Goal: Find specific page/section: Find specific page/section

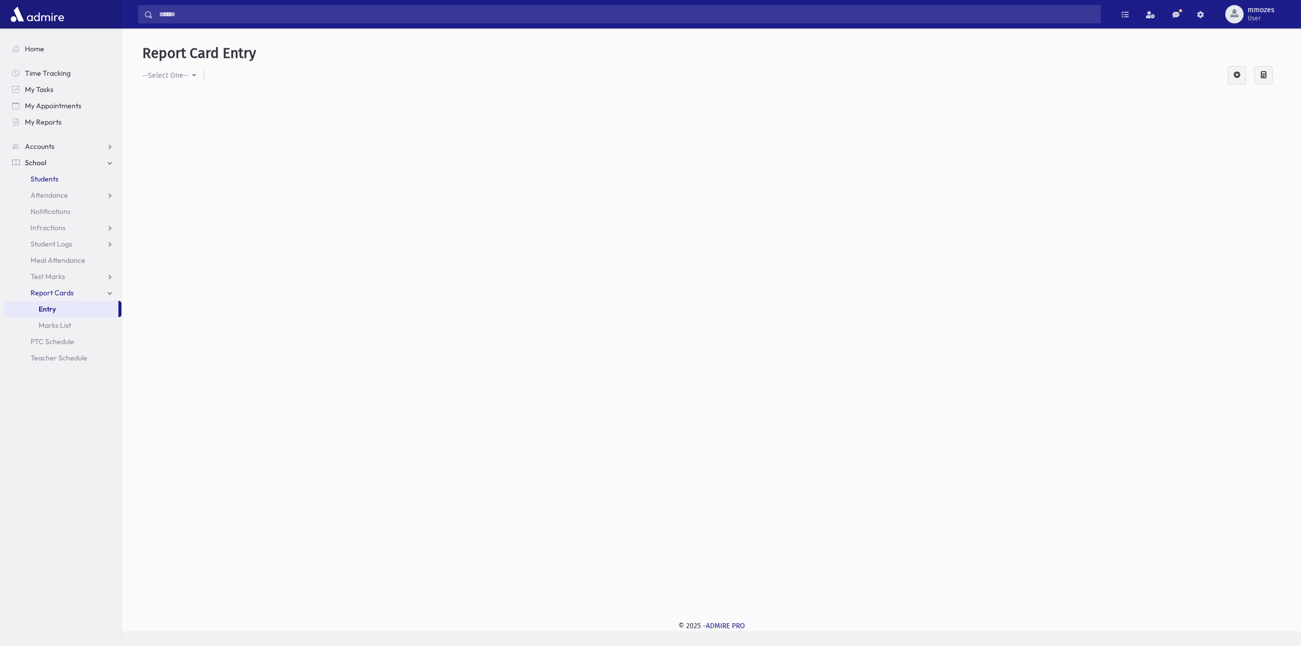
click at [45, 177] on span "Students" at bounding box center [45, 178] width 28 height 9
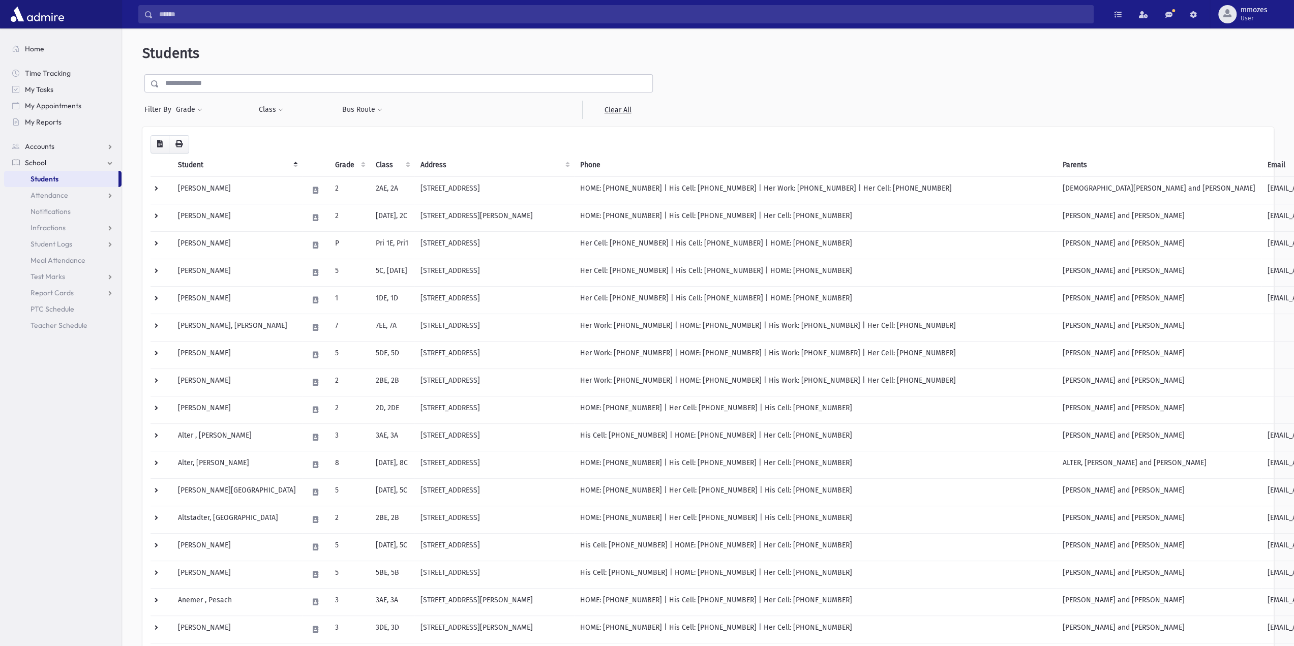
click at [209, 86] on input "text" at bounding box center [405, 83] width 493 height 18
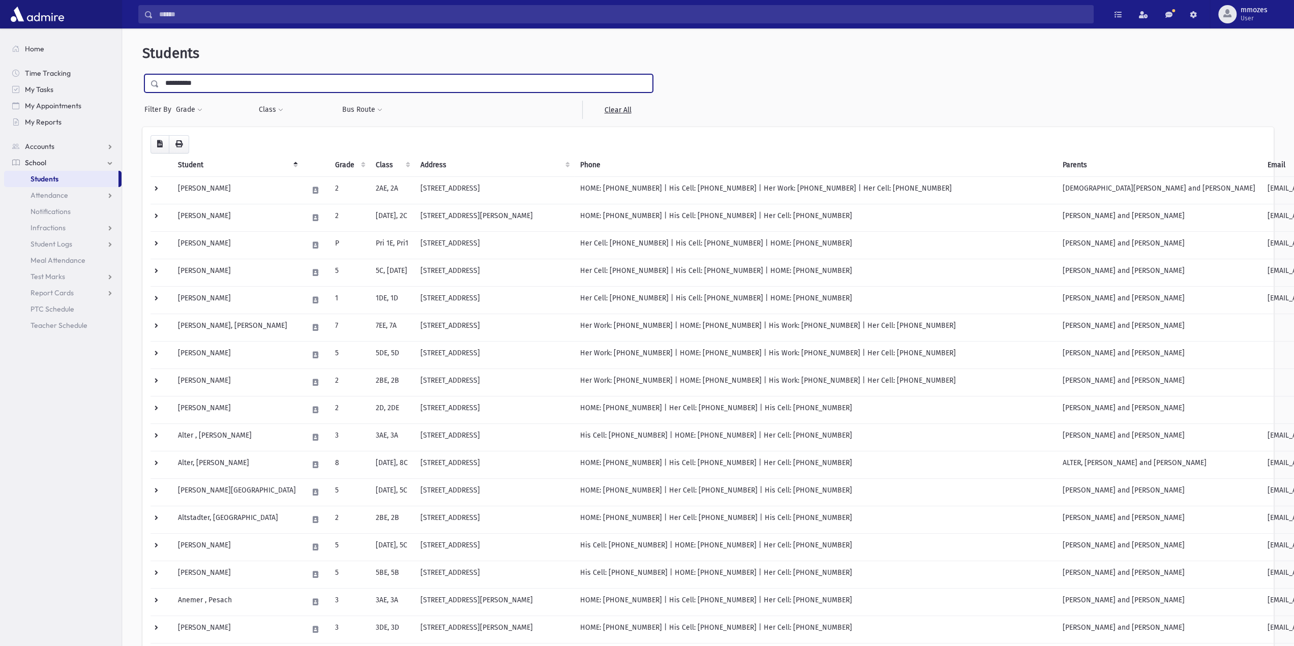
click at [149, 84] on span at bounding box center [152, 84] width 15 height 18
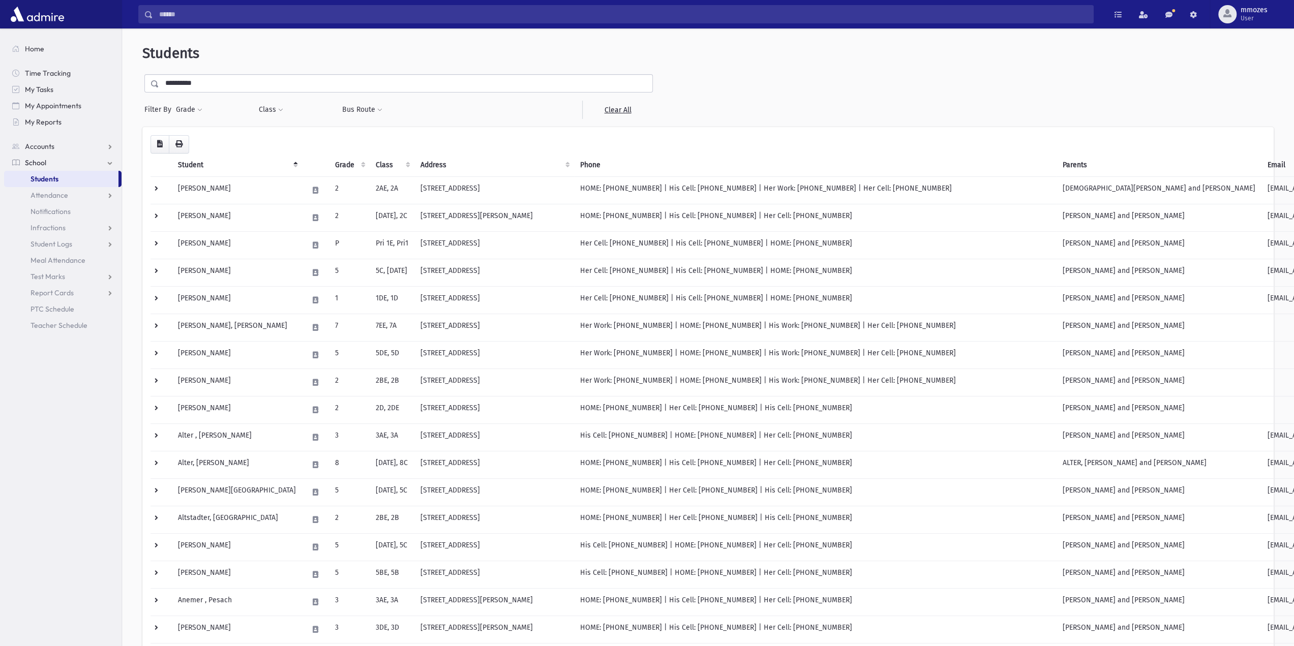
click at [153, 85] on span at bounding box center [155, 83] width 8 height 7
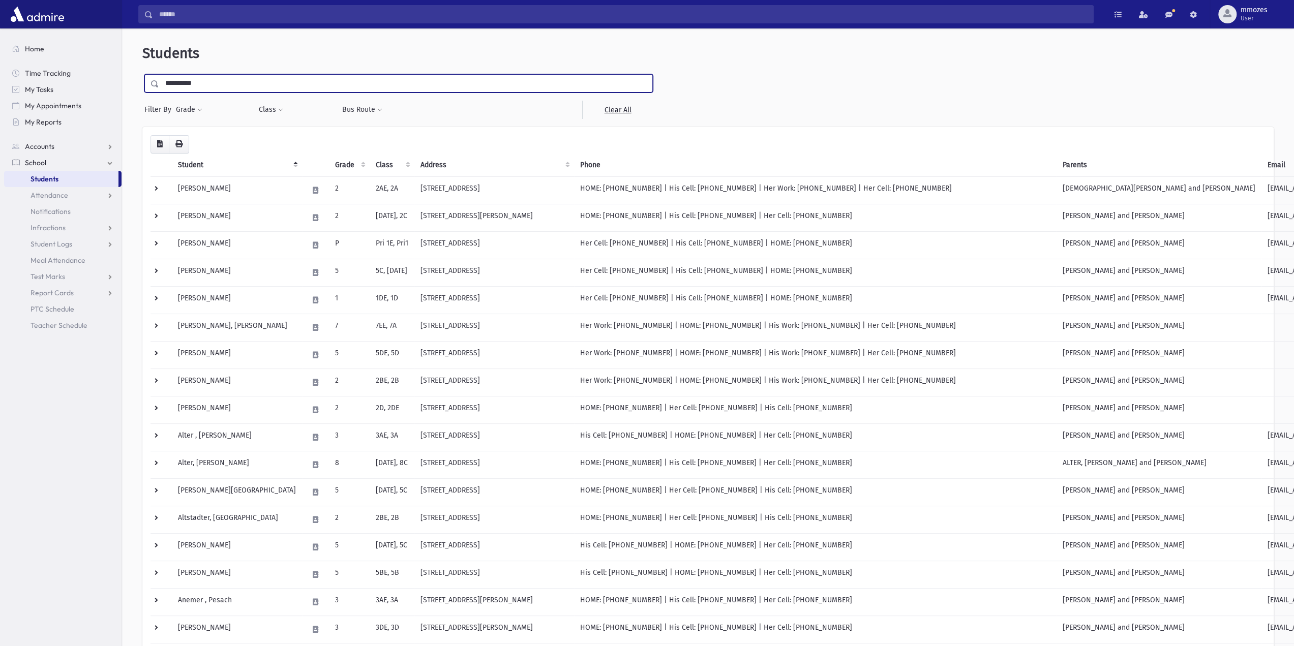
drag, startPoint x: 207, startPoint y: 82, endPoint x: 159, endPoint y: 83, distance: 48.3
click at [159, 83] on input "**********" at bounding box center [405, 83] width 493 height 18
type input "*********"
click at [142, 74] on input "submit" at bounding box center [156, 81] width 28 height 14
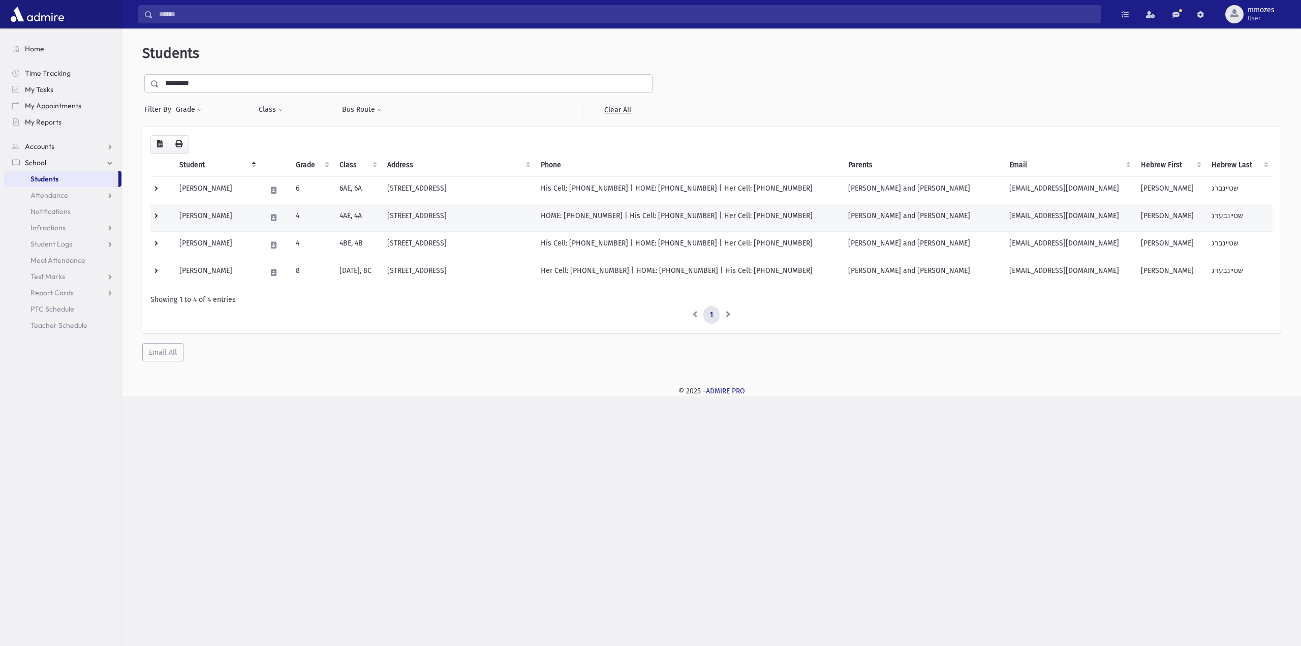
click at [204, 214] on td "[PERSON_NAME]" at bounding box center [216, 217] width 87 height 27
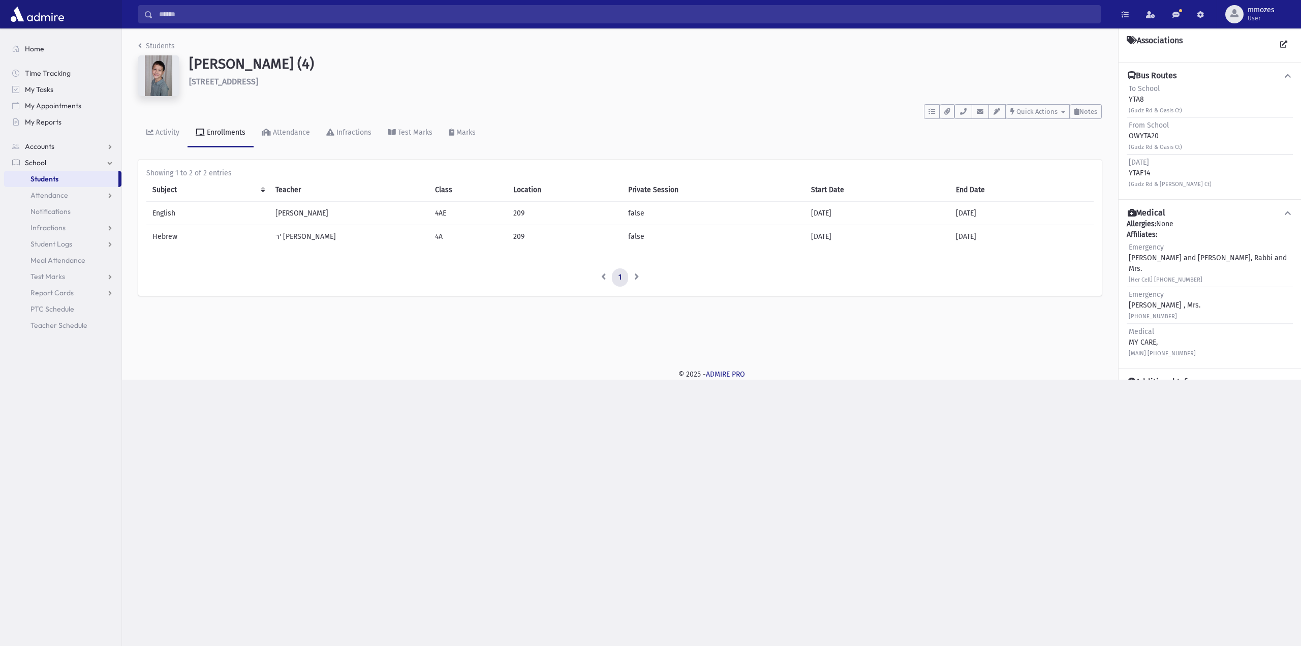
scroll to position [133, 0]
click at [1089, 111] on span "Notes" at bounding box center [1089, 112] width 18 height 8
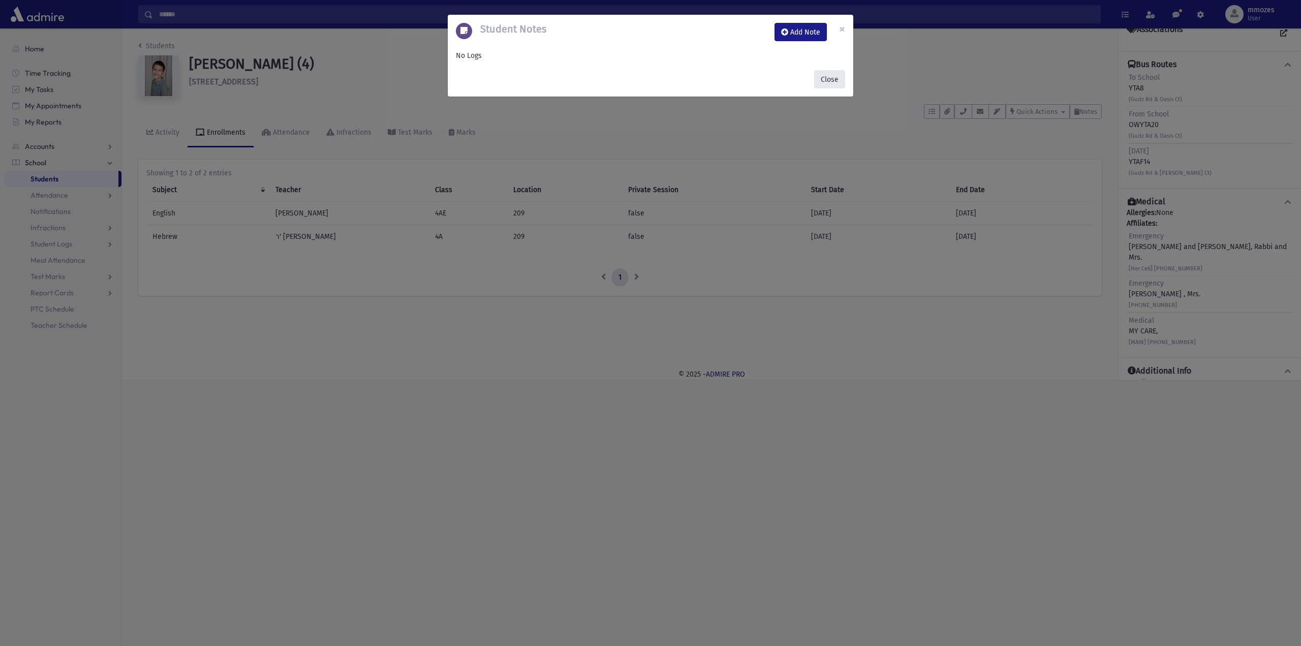
click at [830, 78] on button "Close" at bounding box center [829, 79] width 31 height 18
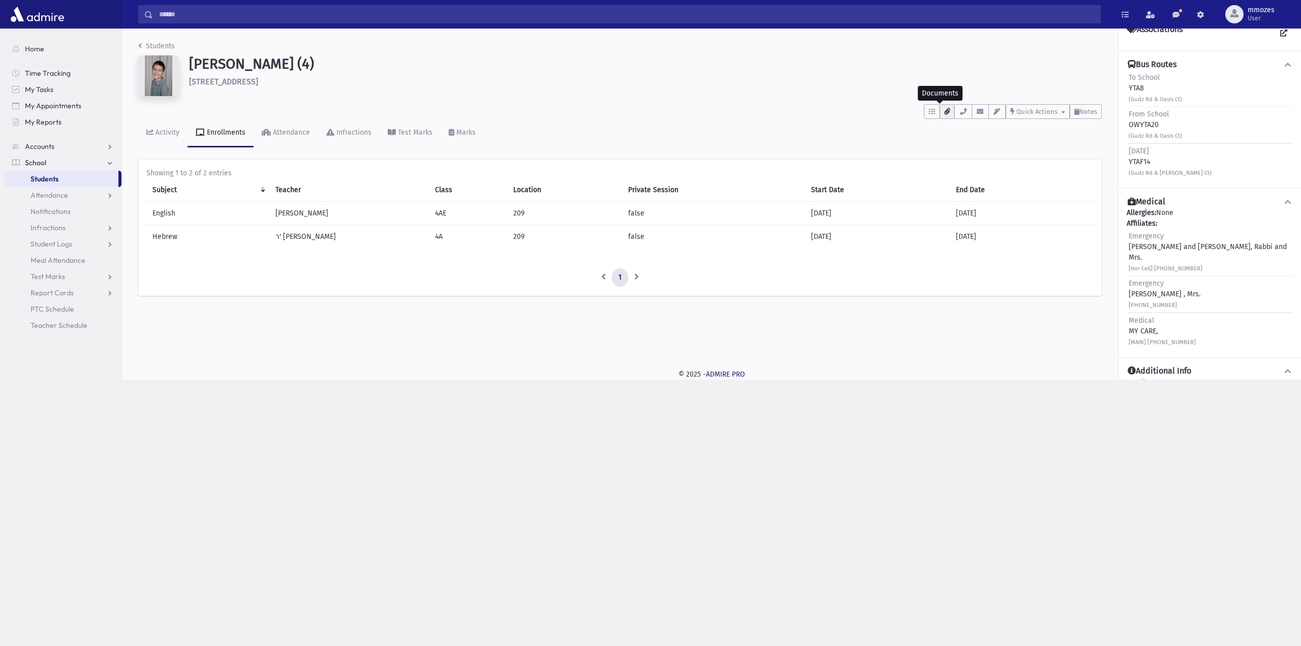
click at [949, 110] on icon "button" at bounding box center [948, 111] width 6 height 7
click at [905, 105] on div "To Do's No open tasks Show List Documents No documents Show List Select an Emai…" at bounding box center [620, 109] width 964 height 19
click at [964, 110] on icon "button" at bounding box center [963, 111] width 8 height 7
click at [138, 45] on icon "breadcrumb" at bounding box center [140, 45] width 4 height 7
